Goal: Task Accomplishment & Management: Complete application form

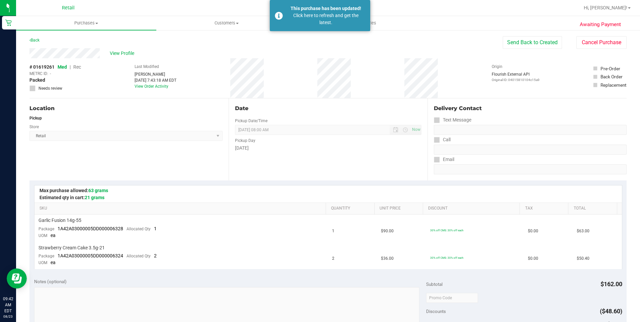
click at [393, 0] on nav "Retail Hi, [PERSON_NAME]!" at bounding box center [328, 8] width 624 height 16
click at [395, 9] on div at bounding box center [350, 7] width 460 height 13
click at [83, 14] on div "Retail" at bounding box center [69, 7] width 100 height 13
click at [84, 21] on span "Purchases" at bounding box center [86, 23] width 140 height 6
click at [93, 42] on li "Summary of purchases" at bounding box center [86, 40] width 140 height 8
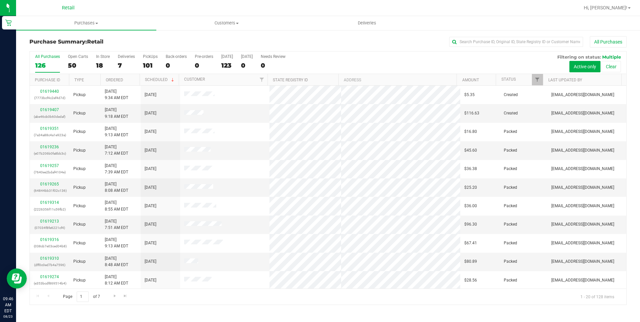
drag, startPoint x: 248, startPoint y: 8, endPoint x: 105, endPoint y: 0, distance: 143.1
click at [239, 8] on div at bounding box center [350, 7] width 460 height 13
click at [217, 24] on span "Customers" at bounding box center [227, 23] width 140 height 6
click at [212, 39] on li "All customers" at bounding box center [226, 40] width 140 height 8
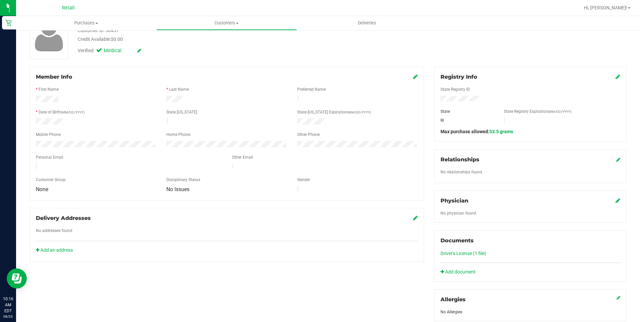
scroll to position [67, 0]
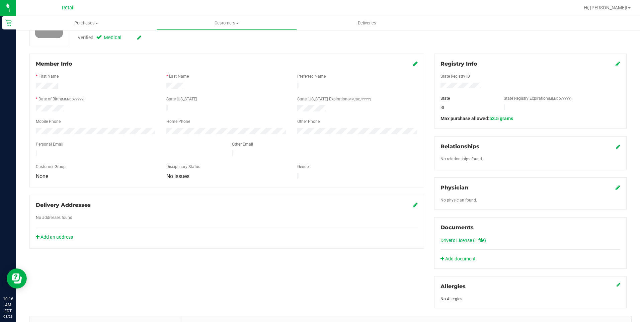
click at [236, 234] on div "Add an address" at bounding box center [227, 237] width 392 height 7
click at [453, 256] on link "Add document" at bounding box center [459, 258] width 38 height 7
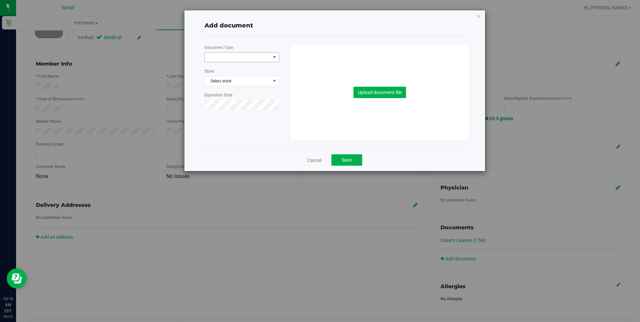
click at [258, 52] on span at bounding box center [242, 57] width 75 height 10
click at [248, 78] on li "Medical Card" at bounding box center [242, 79] width 74 height 10
click at [248, 82] on span "Select state" at bounding box center [242, 80] width 74 height 9
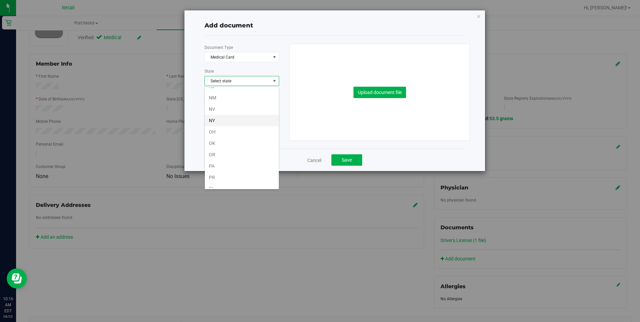
scroll to position [368, 0]
click at [218, 177] on li "RI" at bounding box center [242, 179] width 74 height 11
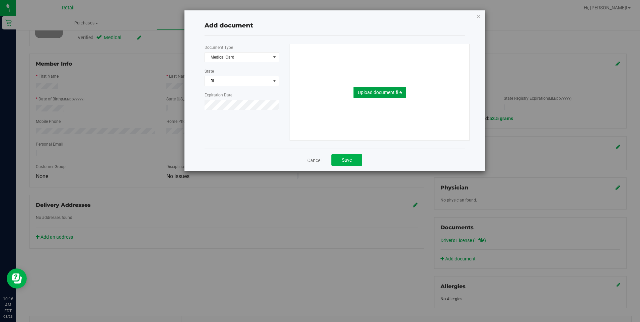
click at [390, 94] on button "Upload document file" at bounding box center [379, 92] width 53 height 11
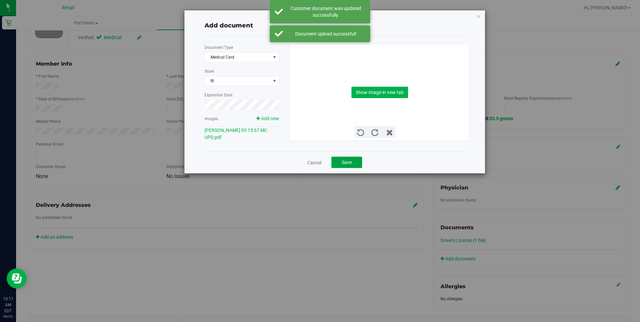
click at [347, 161] on span "Save" at bounding box center [347, 162] width 10 height 5
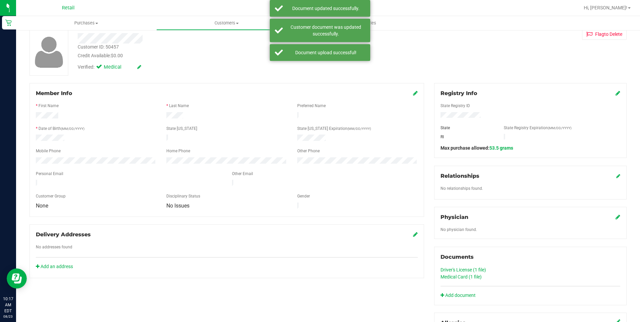
scroll to position [0, 0]
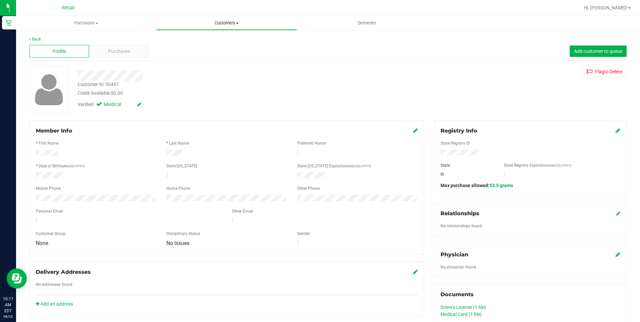
click at [211, 18] on uib-tab-heading "Customers All customers Add a new customer All physicians" at bounding box center [227, 22] width 140 height 13
click at [211, 43] on li "All customers" at bounding box center [226, 40] width 140 height 8
